Goal: Communication & Community: Answer question/provide support

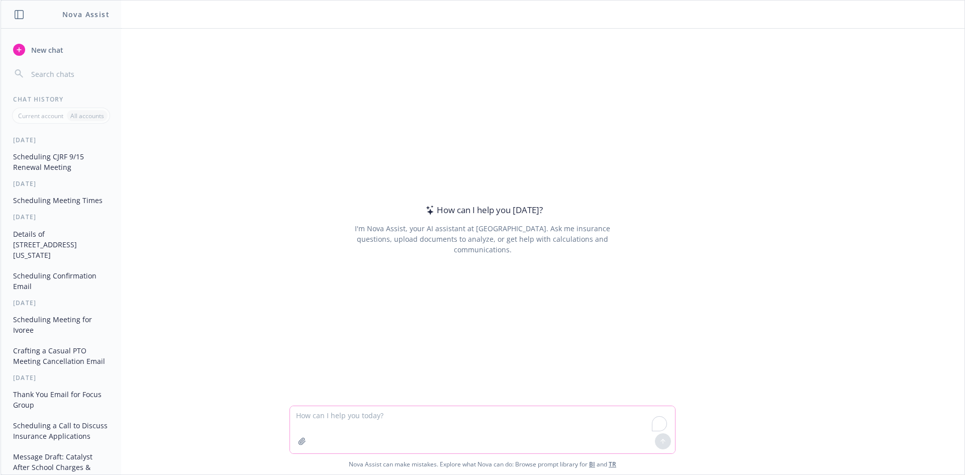
click at [338, 428] on textarea "To enrich screen reader interactions, please activate Accessibility in Grammarl…" at bounding box center [482, 429] width 385 height 47
paste textarea "Also use Nova for a note that explains what this does and prep and email for me…"
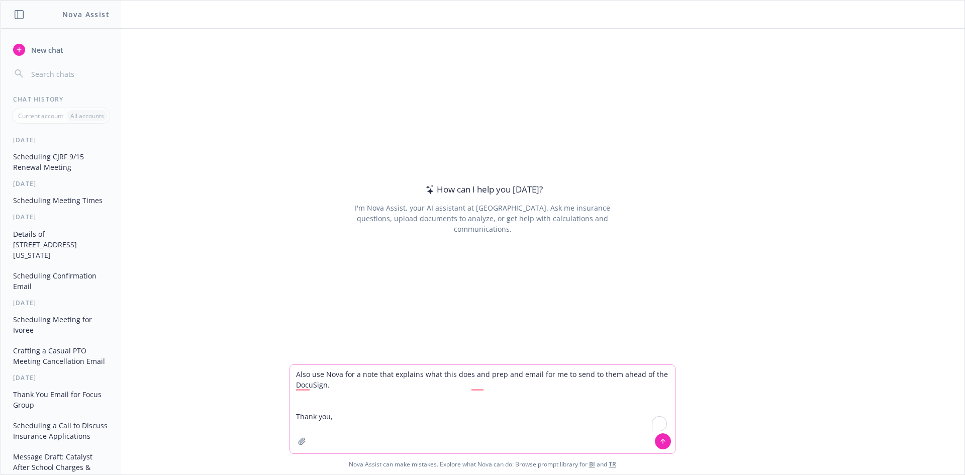
drag, startPoint x: 298, startPoint y: 410, endPoint x: 332, endPoint y: 430, distance: 39.7
click at [349, 446] on textarea "Also use Nova for a note that explains what this does and prep and email for me…" at bounding box center [482, 409] width 385 height 88
type textarea "Also use Nova for a note that explains what this does and prep and email for me…"
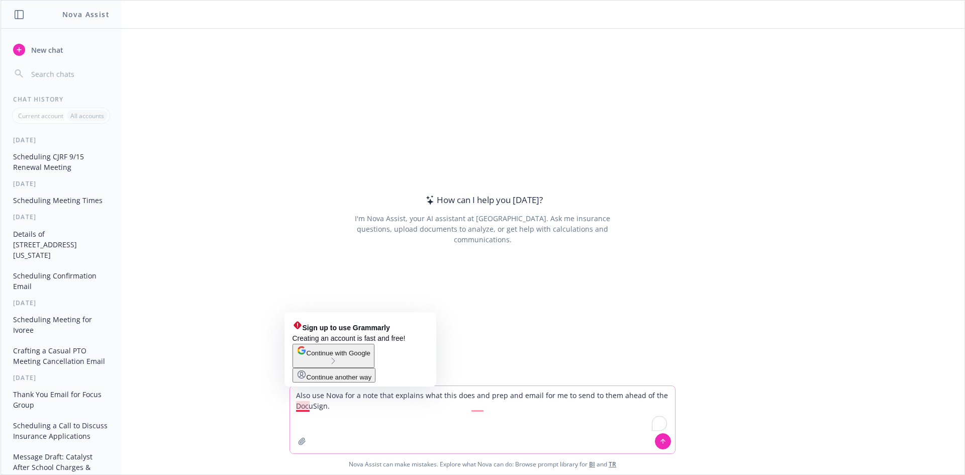
click at [294, 407] on textarea "Also use Nova for a note that explains what this does and prep and email for me…" at bounding box center [482, 419] width 385 height 67
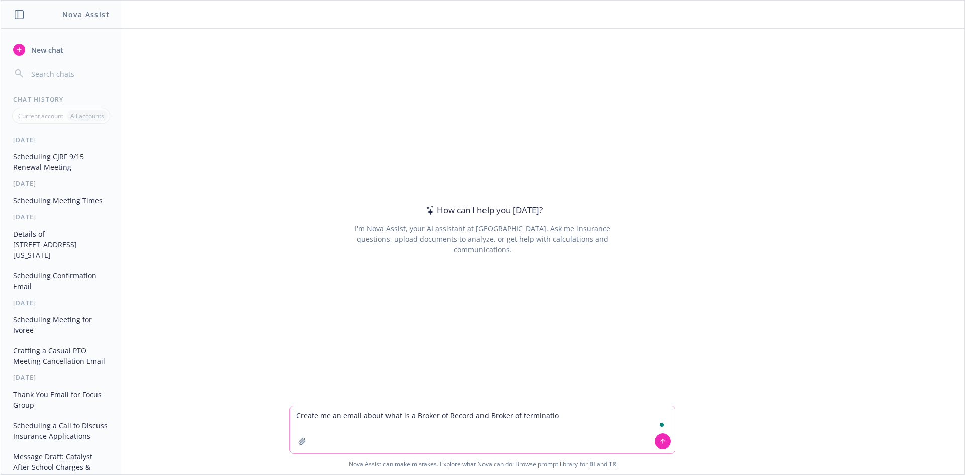
type textarea "Create me an email about what is a Broker of Record and Broker of termination"
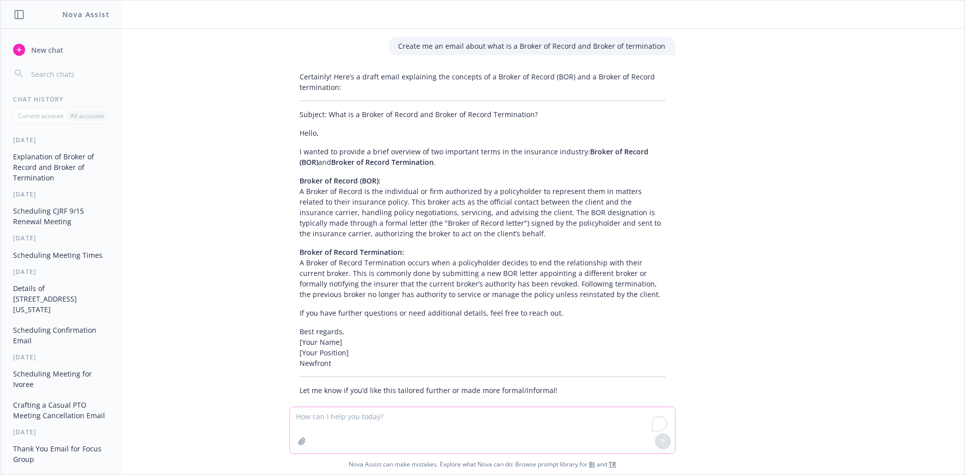
scroll to position [17, 0]
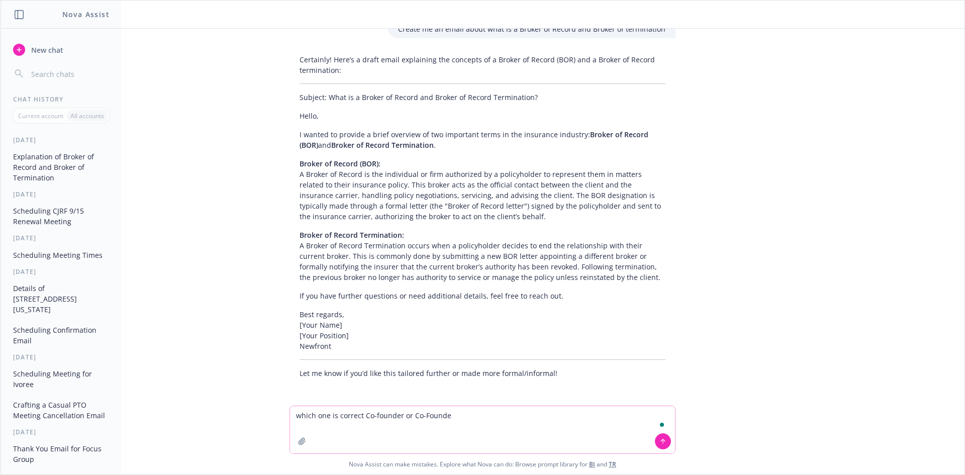
type textarea "which one is correct Co-founder or Co-Founder"
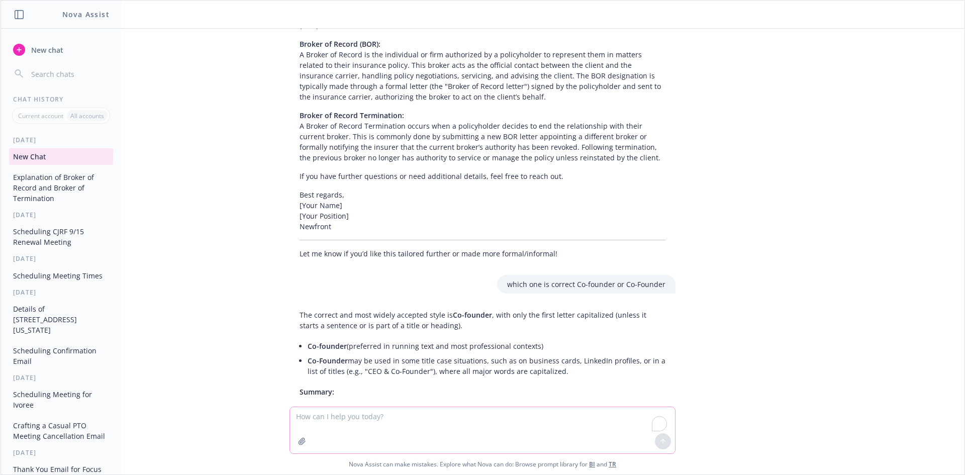
scroll to position [211, 0]
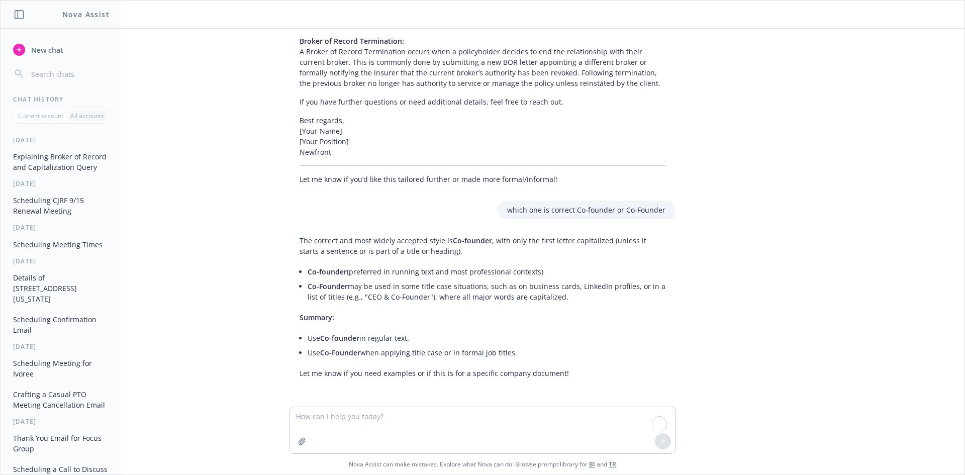
click at [707, 193] on div "Create me an email about what is a Broker of Record and Broker of termination C…" at bounding box center [483, 218] width 964 height 378
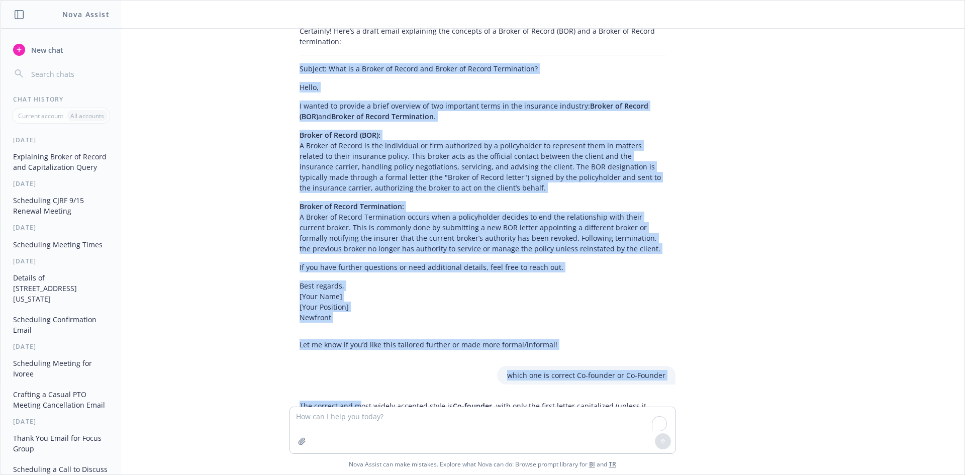
scroll to position [77, 0]
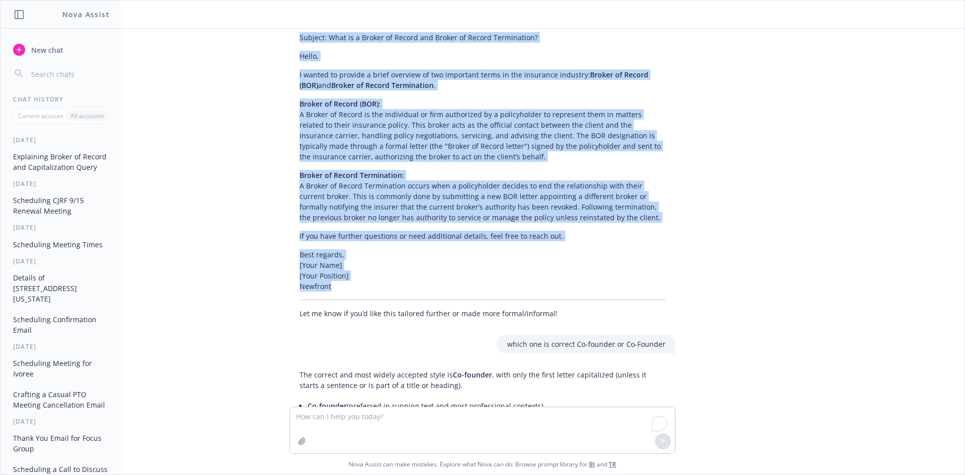
drag, startPoint x: 311, startPoint y: 120, endPoint x: 595, endPoint y: 293, distance: 332.6
click at [595, 293] on div "Certainly! Here’s a draft email explaining the concepts of a Broker of Record (…" at bounding box center [483, 156] width 386 height 332
copy div "Loremip: Dolo si a Consec ad Elitse doe Tempor in Utlabo Etdoloremag? Aliqu, E …"
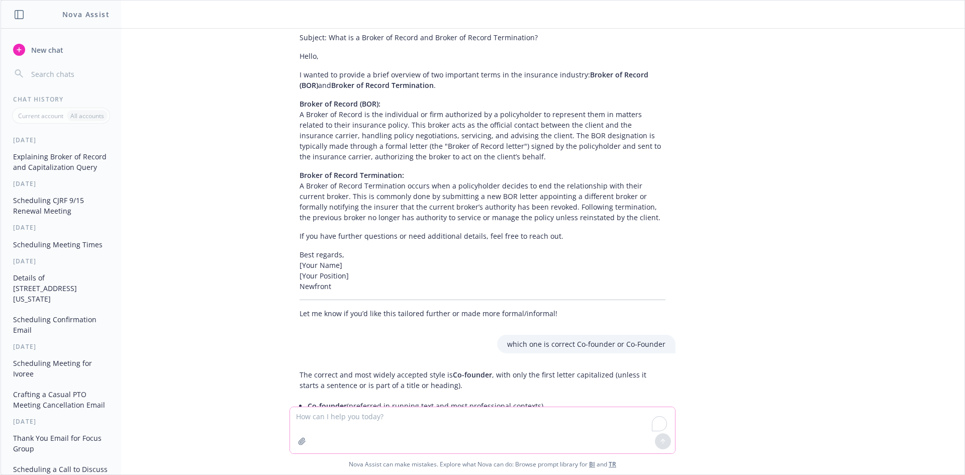
click at [368, 435] on textarea "To enrich screen reader interactions, please activate Accessibility in Grammarl…" at bounding box center [482, 430] width 385 height 46
paste textarea "Loremip: Dolo si a Consec ad Elitse doe Tempor in Utlabo Etdoloremag? Aliqu, E …"
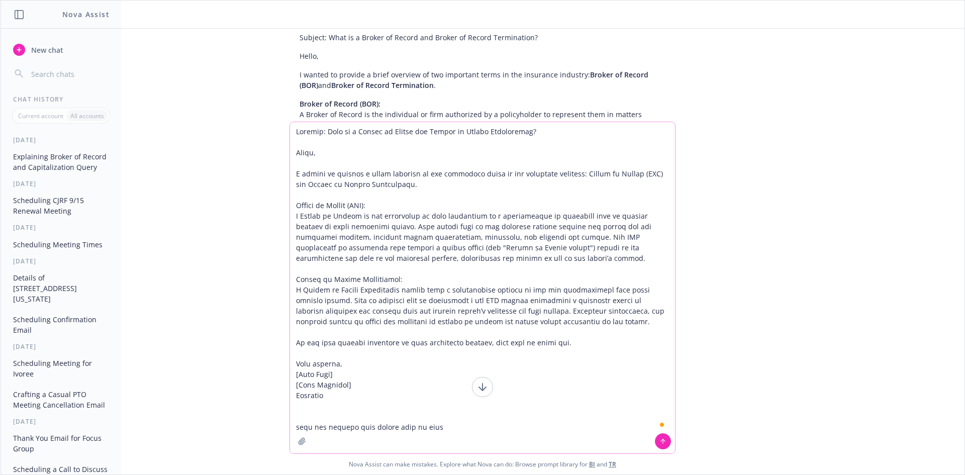
type textarea "Loremip: Dolo si a Consec ad Elitse doe Tempor in Utlabo Etdoloremag? Aliqu, E …"
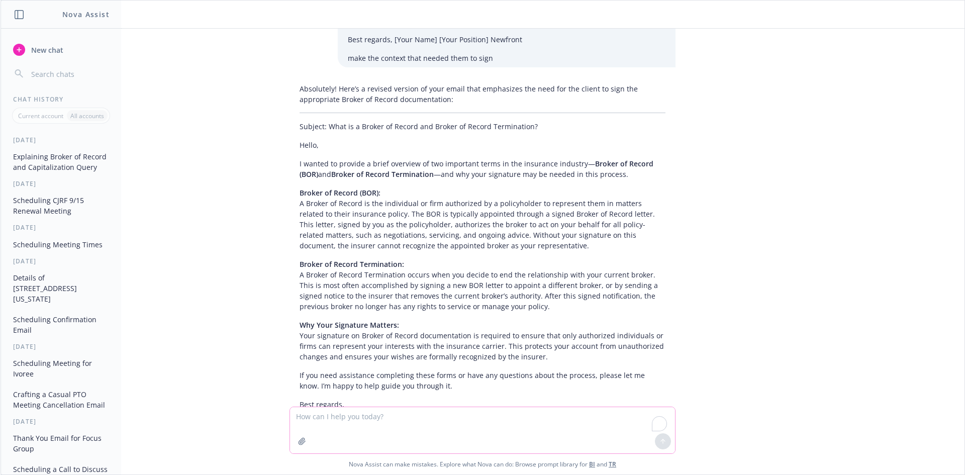
scroll to position [782, 0]
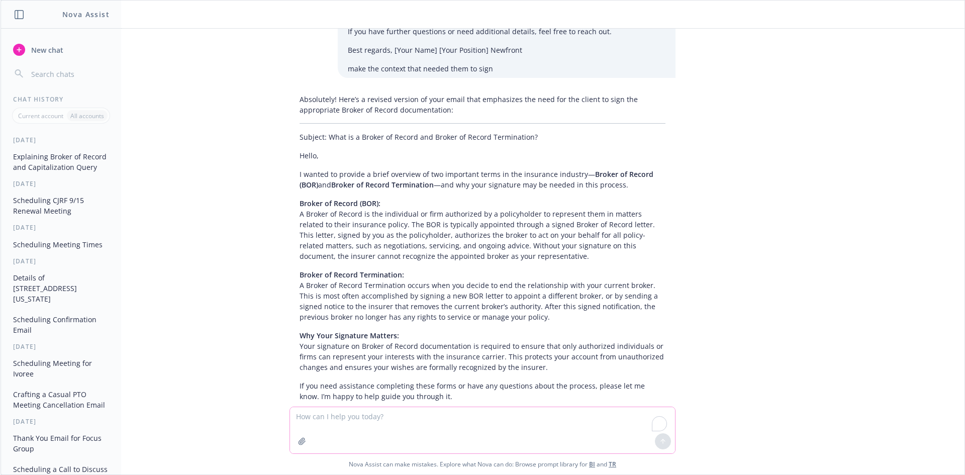
click at [357, 419] on textarea "To enrich screen reader interactions, please activate Accessibility in Grammarl…" at bounding box center [482, 430] width 385 height 46
type textarea "make the BOR and BOT explanation 1 sentence"
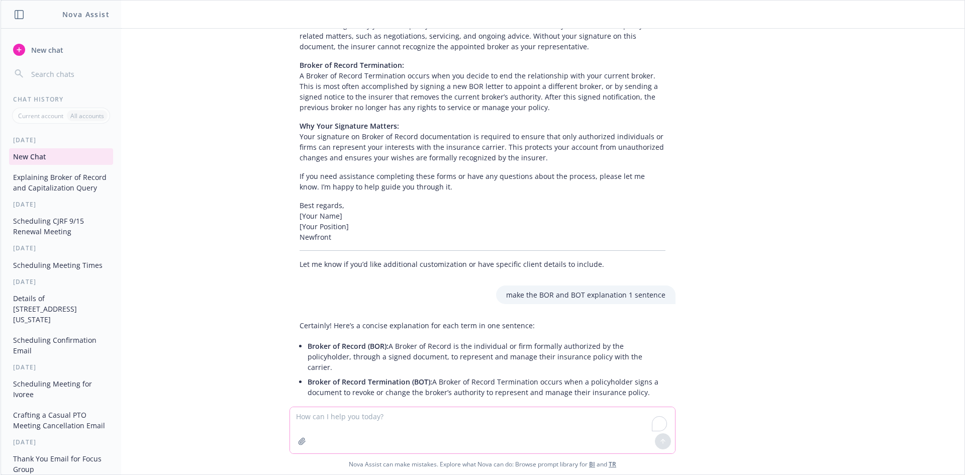
scroll to position [1003, 0]
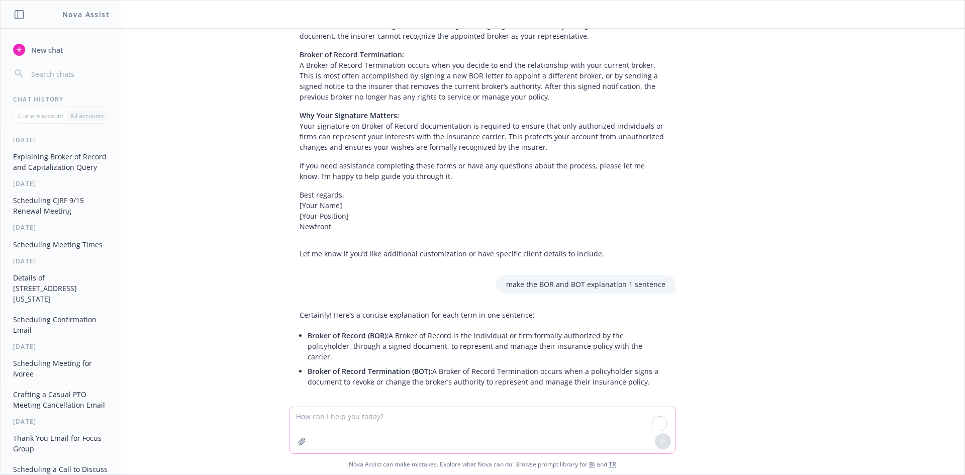
click at [419, 410] on textarea "To enrich screen reader interactions, please activate Accessibility in Grammarl…" at bounding box center [482, 430] width 385 height 46
type textarea "T"
type textarea "from here, create me an email to [PERSON_NAME] that we needed his signature and…"
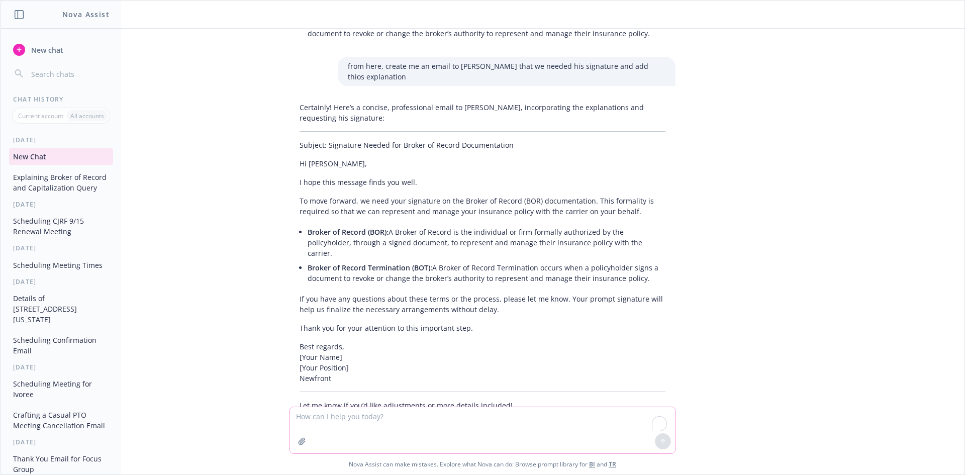
scroll to position [1352, 0]
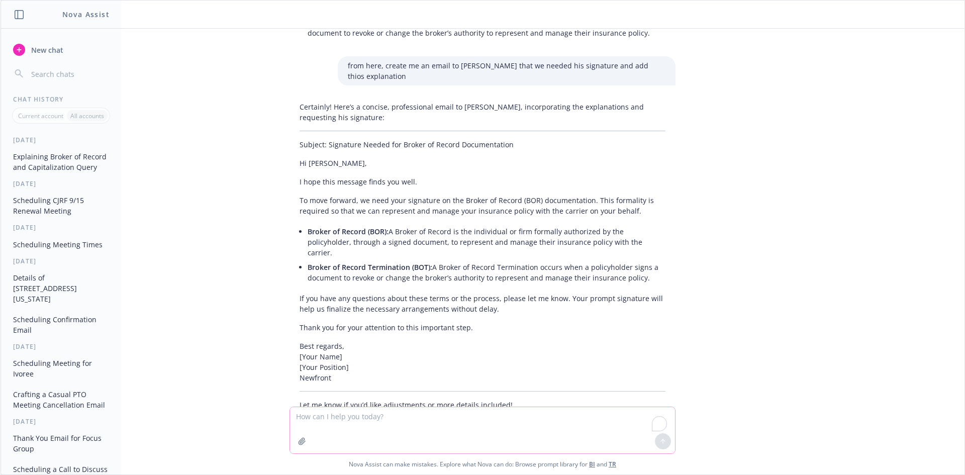
click at [473, 426] on textarea "To enrich screen reader interactions, please activate Accessibility in Grammarl…" at bounding box center [482, 430] width 385 height 46
type textarea "add docusign to be send on the email"
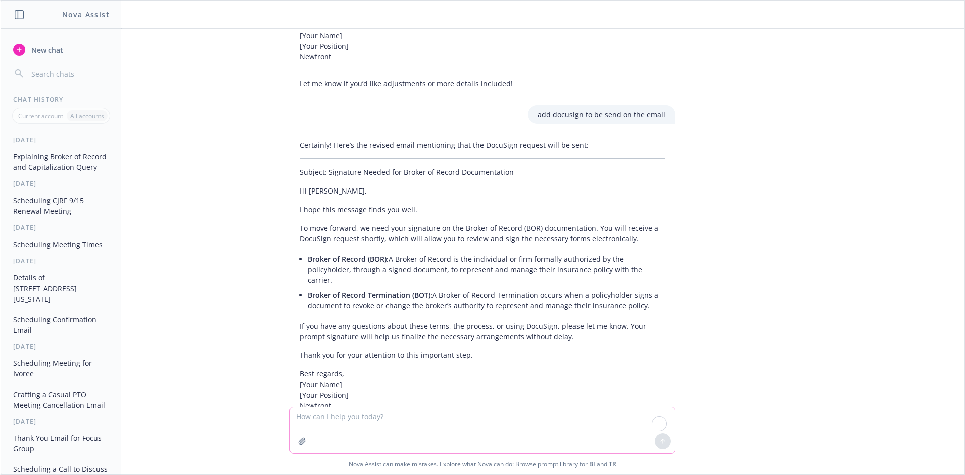
scroll to position [1690, 0]
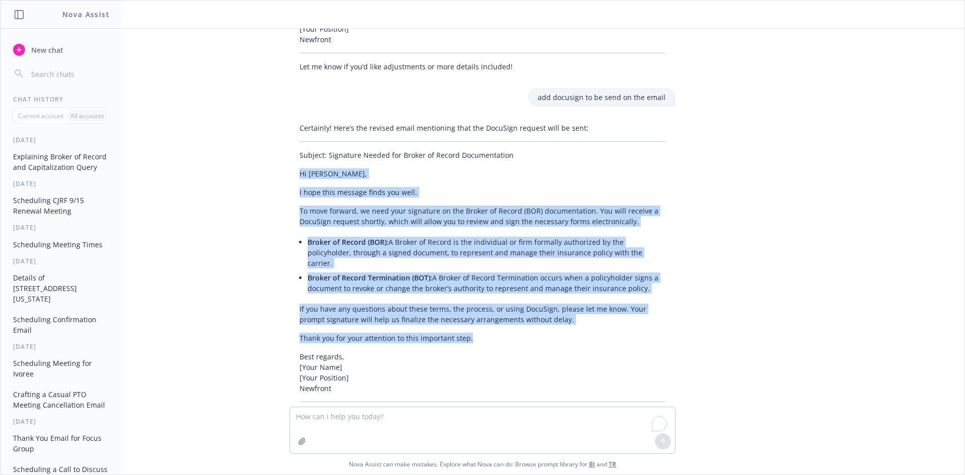
drag, startPoint x: 284, startPoint y: 139, endPoint x: 488, endPoint y: 297, distance: 257.4
click at [488, 297] on div "Certainly! Here’s the revised email mentioning that the DocuSign request will b…" at bounding box center [483, 272] width 386 height 306
copy div "Hi [PERSON_NAME], I hope this message finds you well. To move forward, we need …"
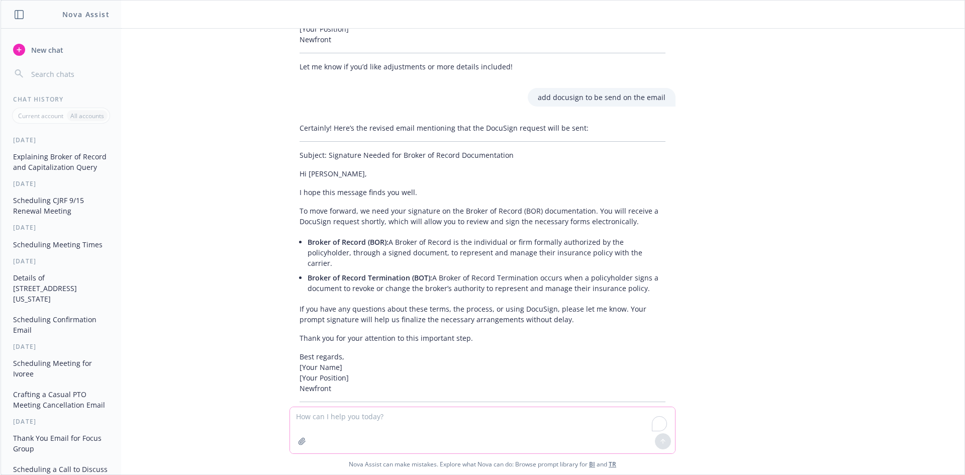
click at [348, 419] on textarea "To enrich screen reader interactions, please activate Accessibility in Grammarl…" at bounding box center [482, 430] width 385 height 46
paste textarea "Hi [PERSON_NAME], I hope this message finds you well. To move forward, we need …"
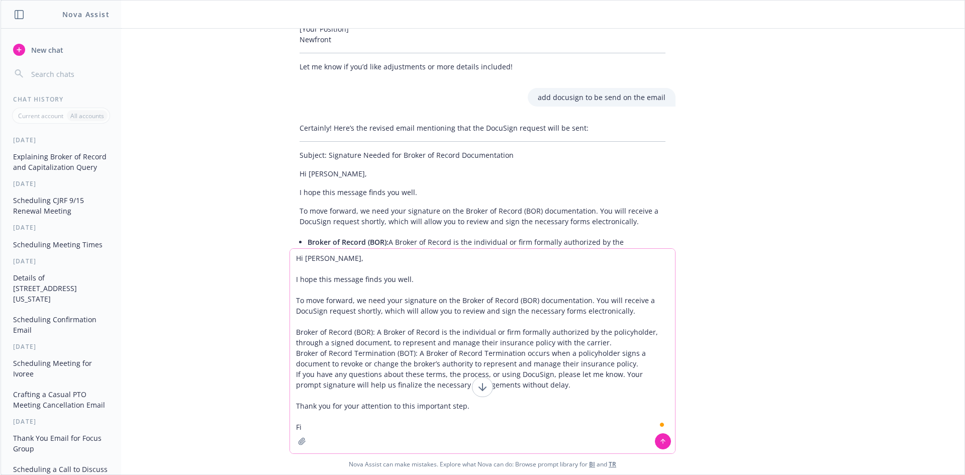
type textarea "Hi [PERSON_NAME], I hope this message finds you well. To move forward, we need …"
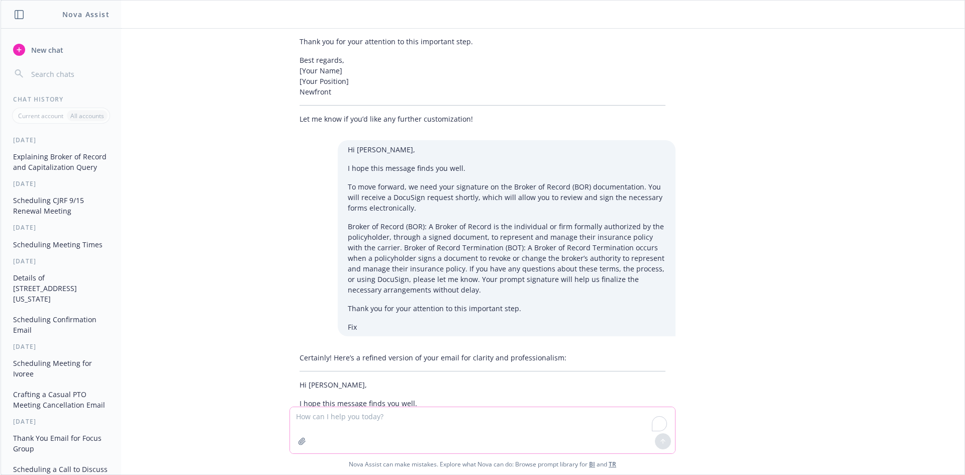
scroll to position [1986, 0]
drag, startPoint x: 377, startPoint y: 431, endPoint x: 381, endPoint y: 426, distance: 6.8
click at [378, 429] on textarea "To enrich screen reader interactions, please activate Accessibility in Grammarl…" at bounding box center [482, 430] width 385 height 46
click at [384, 424] on textarea "To enrich screen reader interactions, please activate Accessibility in Grammarl…" at bounding box center [482, 430] width 385 height 46
paste textarea "Hi [PERSON_NAME], Please see attached Broker of Record and Broker of Termiation…"
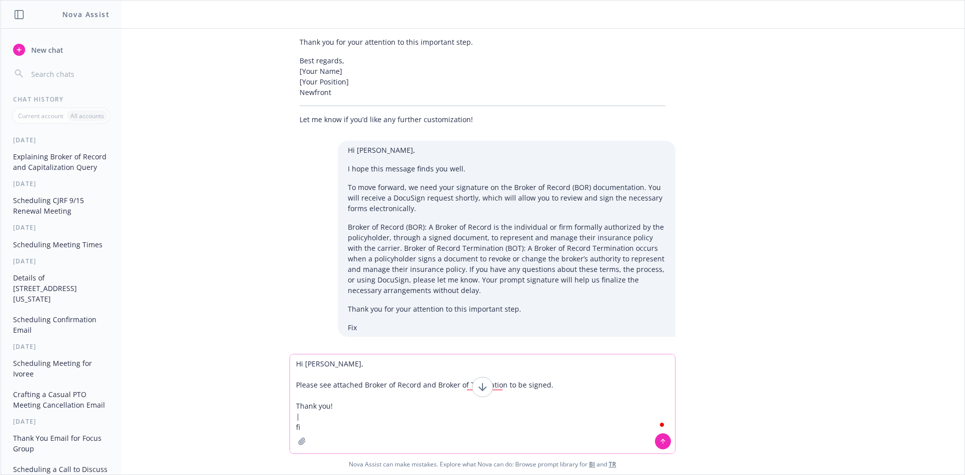
type textarea "Hi [PERSON_NAME], Please see attached Broker of Record and Broker of Termiation…"
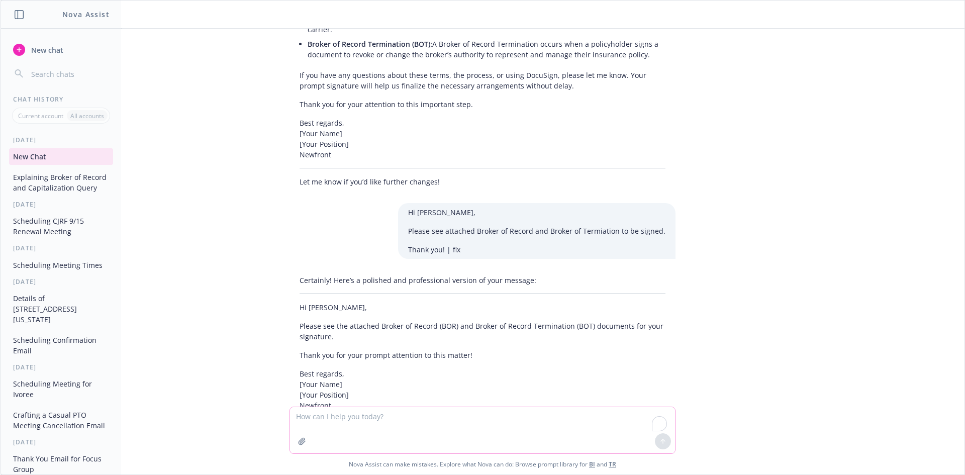
scroll to position [2438, 0]
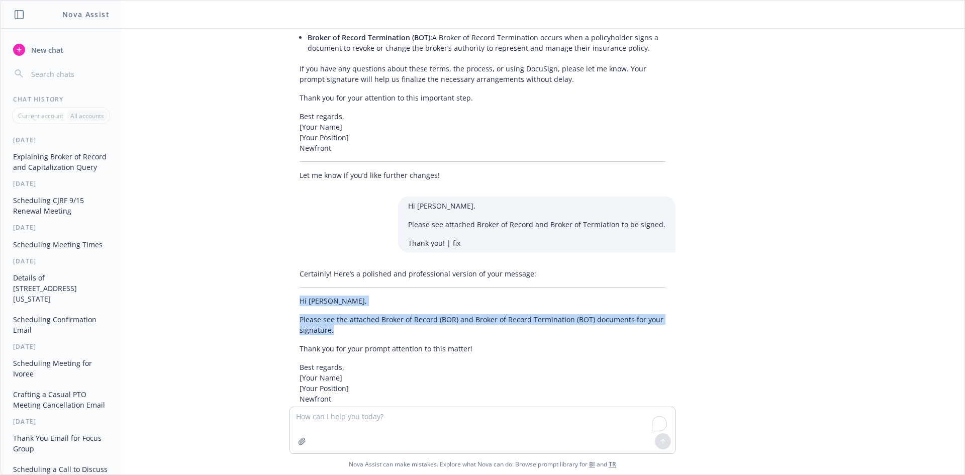
drag, startPoint x: 291, startPoint y: 251, endPoint x: 350, endPoint y: 277, distance: 64.2
click at [361, 280] on div "Certainly! Here’s a polished and professional version of your message: Hi [PERS…" at bounding box center [483, 349] width 386 height 171
click at [337, 314] on p "Please see the attached Broker of Record (BOR) and Broker of Record Termination…" at bounding box center [483, 324] width 366 height 21
click at [328, 284] on div "Certainly! Here’s a polished and professional version of your message: Hi [PERS…" at bounding box center [483, 349] width 386 height 171
drag, startPoint x: 325, startPoint y: 280, endPoint x: 296, endPoint y: 268, distance: 31.1
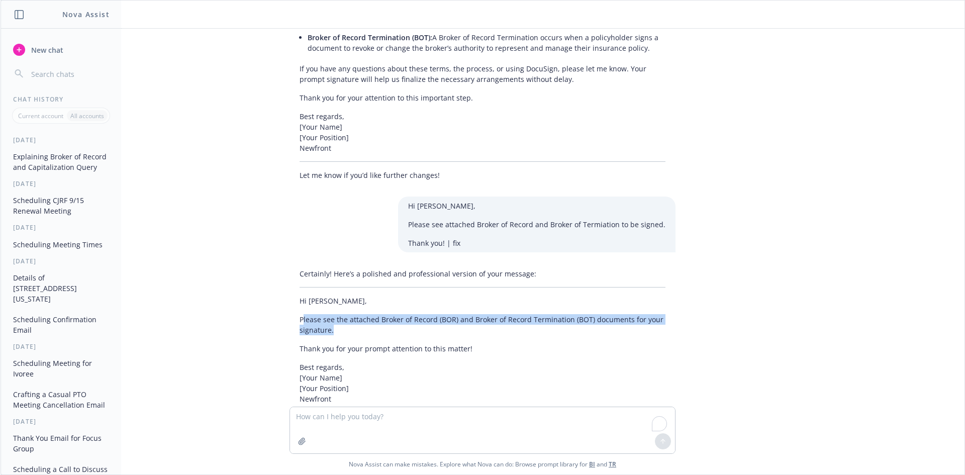
click at [300, 314] on p "Please see the attached Broker of Record (BOR) and Broker of Record Termination…" at bounding box center [483, 324] width 366 height 21
click at [291, 268] on div "Certainly! Here’s a polished and professional version of your message: Hi [PERS…" at bounding box center [483, 349] width 386 height 171
copy p "Please see the attached Broker of Record (BOR) and Broker of Record Termination…"
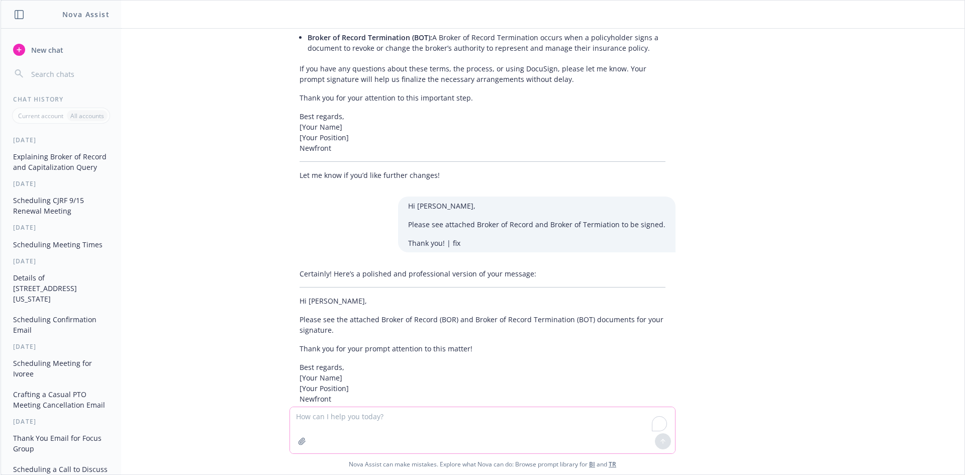
click at [377, 423] on textarea "To enrich screen reader interactions, please activate Accessibility in Grammarl…" at bounding box center [482, 430] width 385 height 46
type textarea "cretae me a subject line for luke"
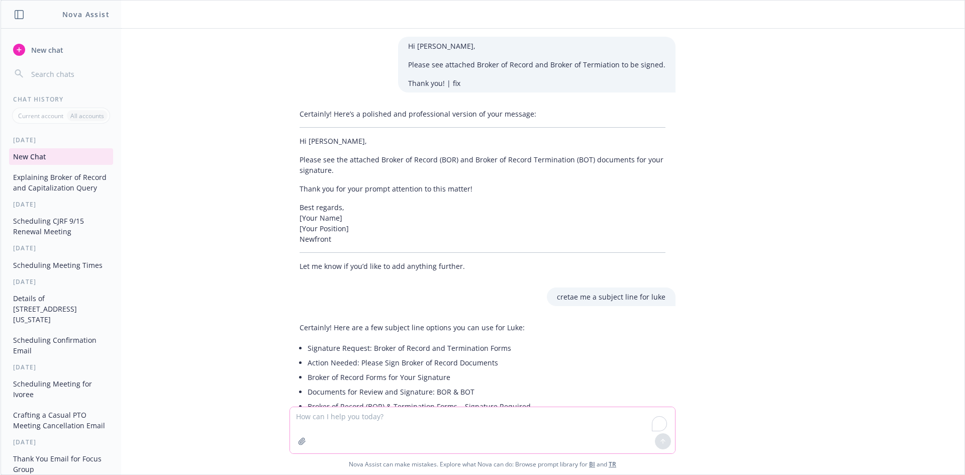
scroll to position [2599, 0]
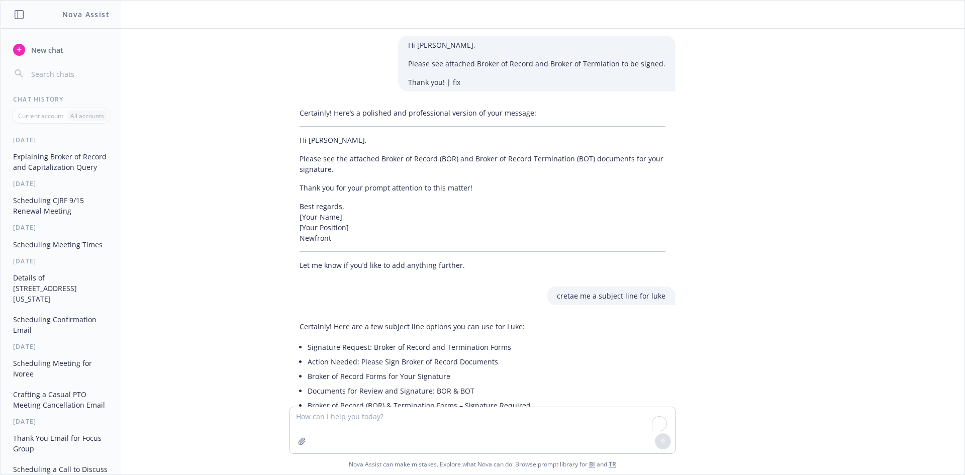
click at [476, 287] on div "cretae me a subject line for luke" at bounding box center [483, 296] width 402 height 19
drag, startPoint x: 448, startPoint y: 321, endPoint x: 298, endPoint y: 322, distance: 150.3
click at [298, 322] on div "Certainly! Here are a few subject line options you can use for Luke: Signature …" at bounding box center [415, 376] width 251 height 118
copy li "Broker of Record Forms for Your Signature"
click at [459, 433] on textarea "To enrich screen reader interactions, please activate Accessibility in Grammarl…" at bounding box center [482, 430] width 385 height 46
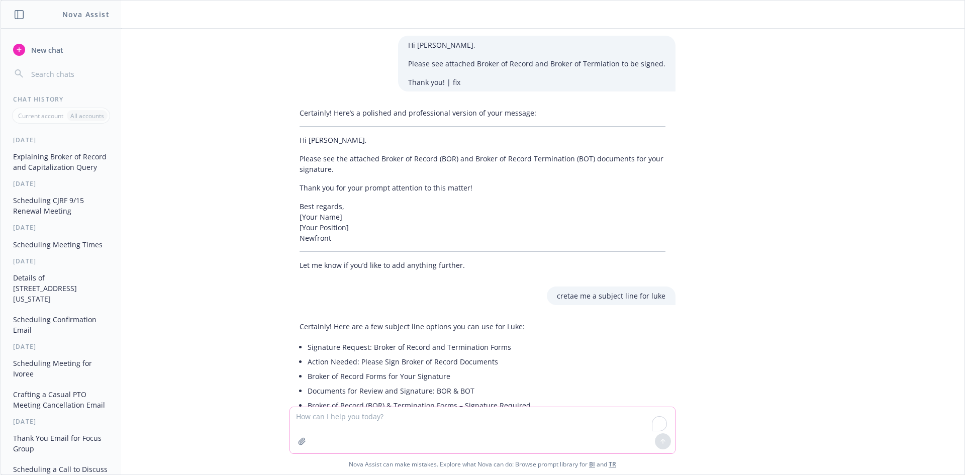
paste textarea "Hi [PERSON_NAME], Are you available at 11:30 am [DATE] to meet with [PERSON_NAM…"
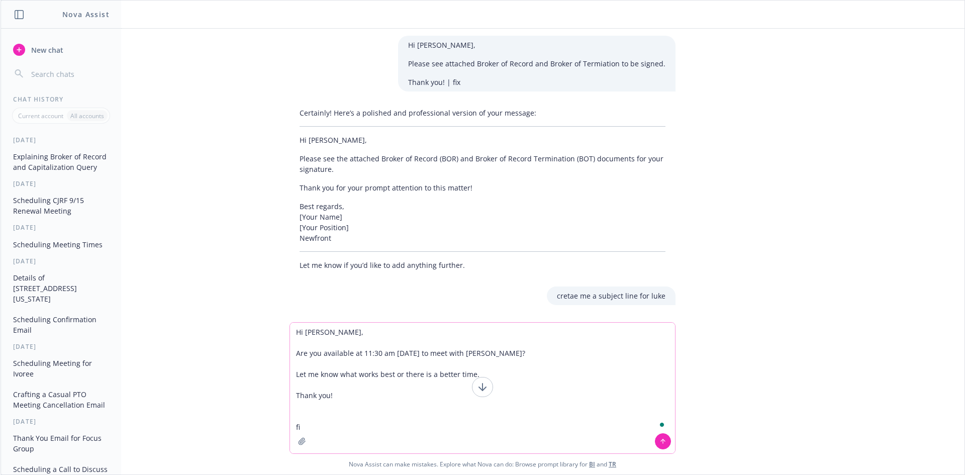
type textarea "Hi [PERSON_NAME], Are you available at 11:30 am [DATE] to meet with [PERSON_NAM…"
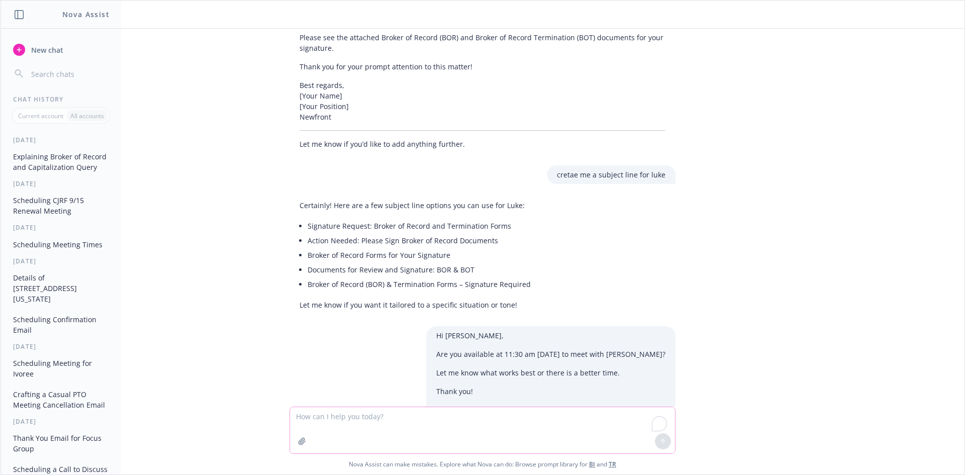
scroll to position [2818, 0]
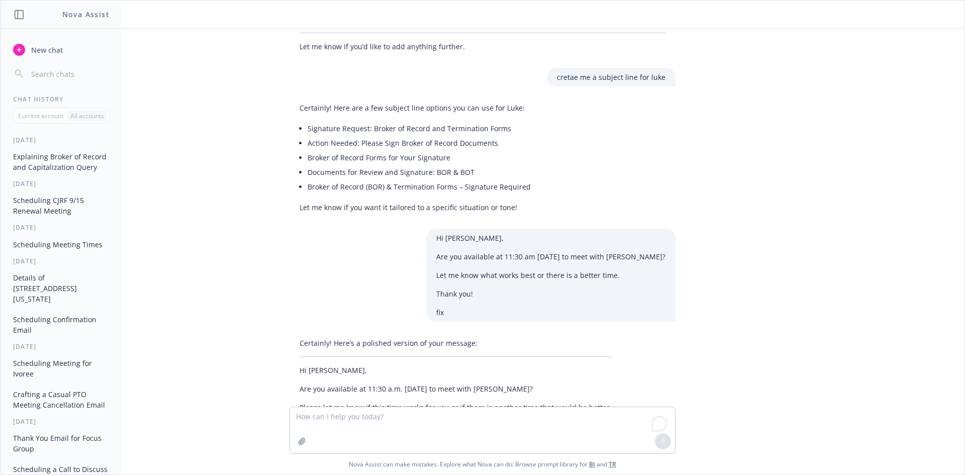
drag, startPoint x: 436, startPoint y: 290, endPoint x: 365, endPoint y: 361, distance: 100.3
click at [433, 338] on p "Certainly! Here’s a polished version of your message:" at bounding box center [456, 343] width 312 height 11
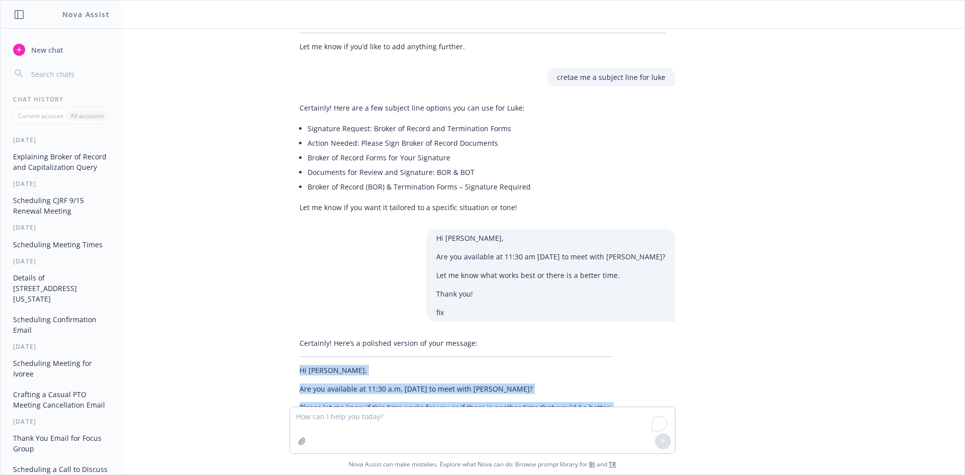
drag, startPoint x: 321, startPoint y: 373, endPoint x: 289, endPoint y: 323, distance: 59.5
click at [290, 334] on div "Certainly! Here’s a polished version of your message: Hi [PERSON_NAME], Are you…" at bounding box center [456, 385] width 332 height 102
copy div "Hi [PERSON_NAME], Are you available at 11:30 a.m. [DATE] to meet with [PERSON_N…"
